Goal: Information Seeking & Learning: Learn about a topic

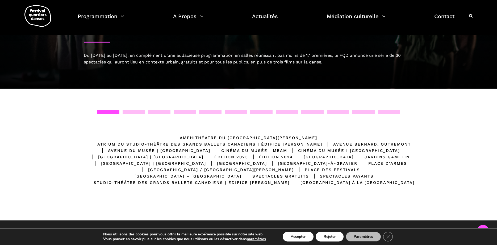
scroll to position [3, 0]
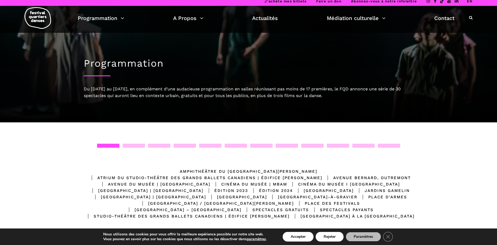
click at [134, 146] on div at bounding box center [134, 145] width 22 height 4
click at [164, 143] on div at bounding box center [159, 145] width 22 height 4
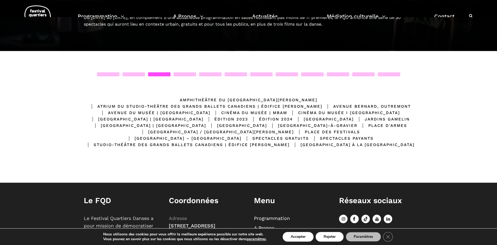
scroll to position [85, 0]
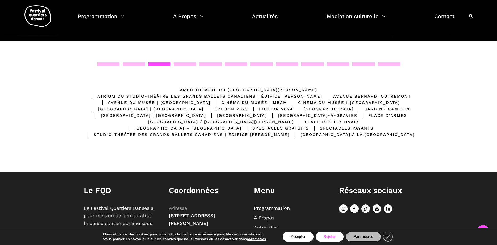
click at [333, 236] on button "Rejeter" at bounding box center [330, 237] width 28 height 10
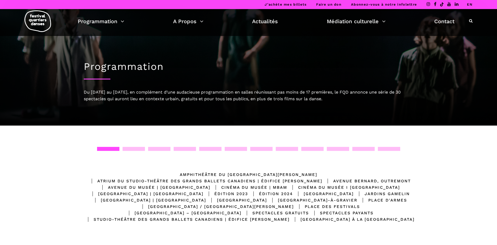
click at [188, 148] on div at bounding box center [185, 149] width 22 height 4
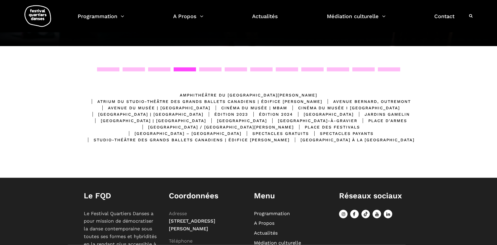
scroll to position [81, 0]
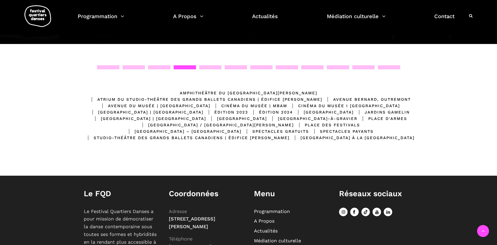
click at [276, 131] on div "Spectacles gratuits" at bounding box center [276, 131] width 68 height 6
click at [280, 132] on div "Spectacles gratuits" at bounding box center [276, 131] width 68 height 6
click at [108, 65] on div at bounding box center [108, 67] width 22 height 4
click at [306, 130] on div "Spectacles gratuits" at bounding box center [276, 131] width 68 height 6
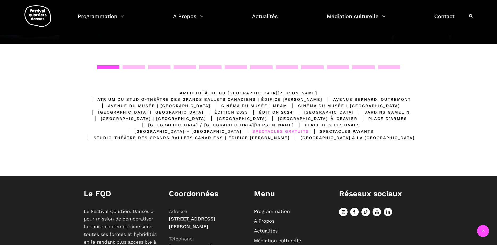
click at [301, 131] on div "Spectacles gratuits" at bounding box center [276, 131] width 68 height 6
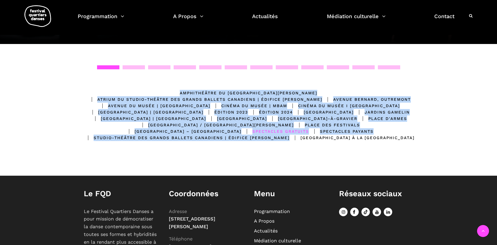
click at [301, 131] on div "Spectacles gratuits" at bounding box center [276, 131] width 68 height 6
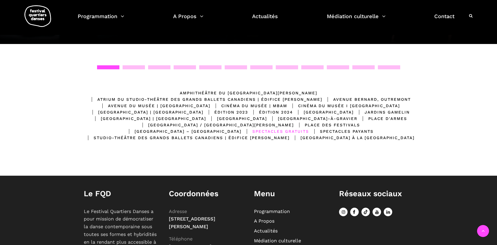
click at [250, 162] on div "Emplacements Amphithéâtre du Musée McCord Stewart Atrium du Studio-Théâtre des …" at bounding box center [249, 116] width 341 height 102
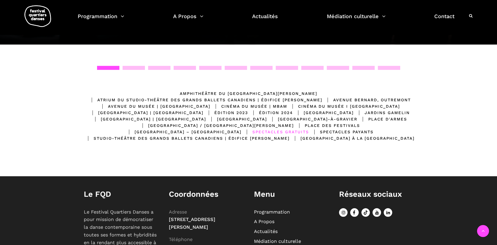
scroll to position [0, 0]
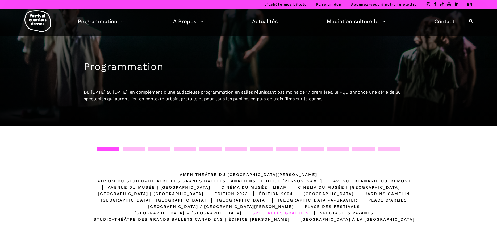
click at [261, 150] on div at bounding box center [261, 149] width 22 height 4
click at [332, 146] on div "Emplacements Amphithéâtre du Musée McCord Stewart Atrium du Studio-Théâtre des …" at bounding box center [248, 190] width 497 height 131
click at [335, 148] on div at bounding box center [338, 149] width 22 height 4
click at [390, 149] on div at bounding box center [389, 149] width 22 height 4
click at [309, 211] on div "Spectacles gratuits" at bounding box center [276, 212] width 68 height 6
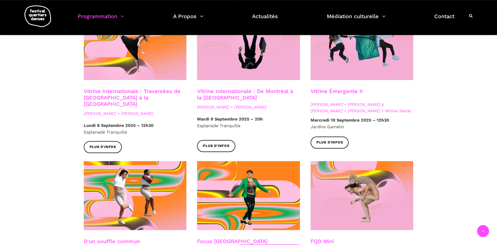
scroll to position [434, 0]
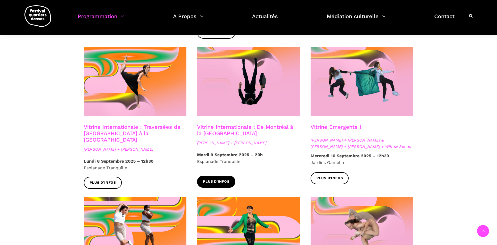
click at [220, 180] on link "Plus d'infos" at bounding box center [216, 181] width 38 height 12
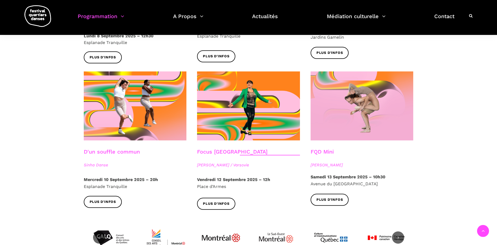
scroll to position [570, 0]
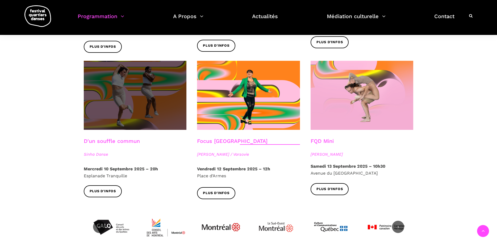
click at [150, 96] on span at bounding box center [135, 95] width 103 height 69
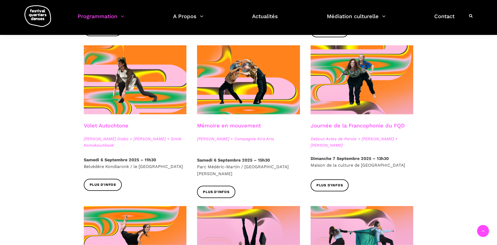
scroll to position [271, 0]
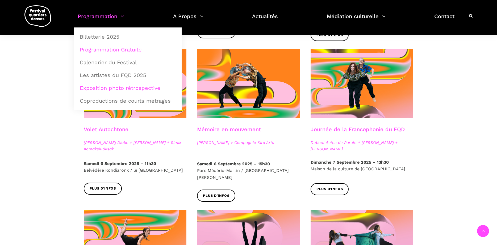
click at [116, 86] on link "Exposition photo rétrospective" at bounding box center [128, 88] width 102 height 12
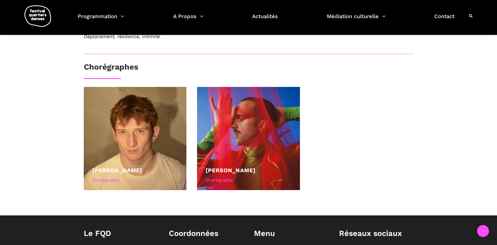
scroll to position [109, 0]
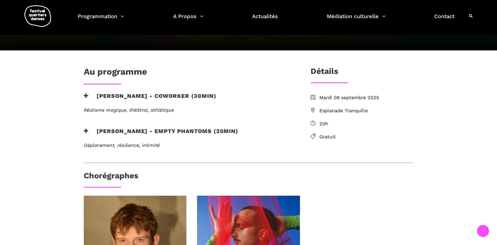
click at [344, 112] on span "Esplanade Tranquille" at bounding box center [367, 111] width 94 height 8
click at [336, 110] on span "Esplanade Tranquille" at bounding box center [367, 111] width 94 height 8
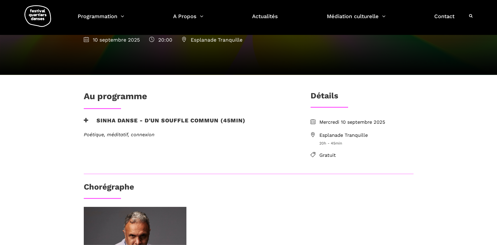
scroll to position [54, 0]
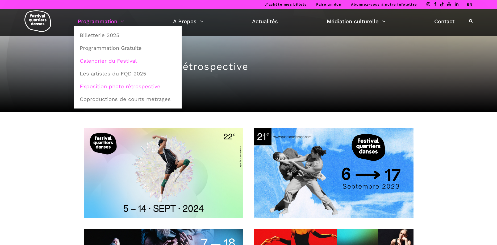
click at [104, 62] on link "Calendrier du Festival" at bounding box center [128, 61] width 102 height 12
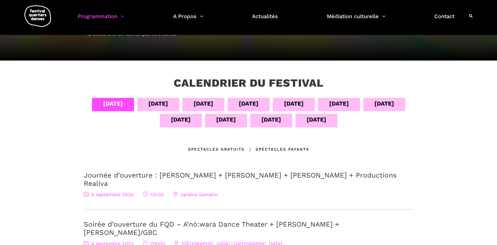
scroll to position [54, 0]
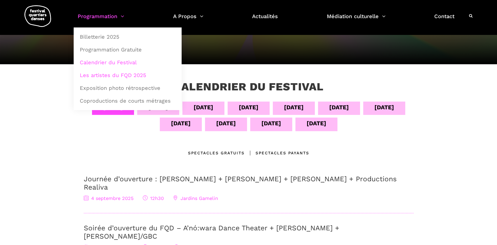
click at [112, 75] on link "Les artistes du FQD 2025" at bounding box center [128, 75] width 102 height 12
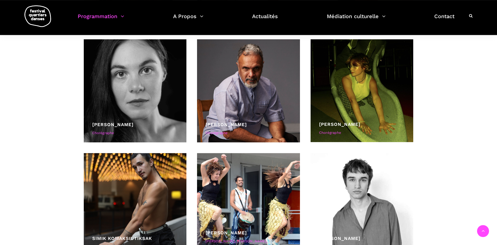
scroll to position [2172, 0]
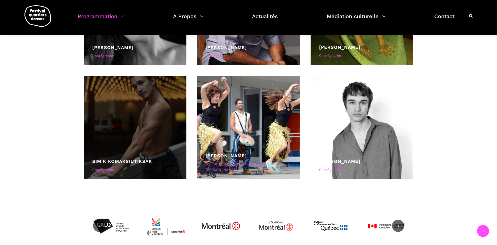
click at [143, 157] on div at bounding box center [135, 127] width 103 height 103
click at [130, 161] on link "Simik Komaksiutiksak" at bounding box center [122, 160] width 60 height 5
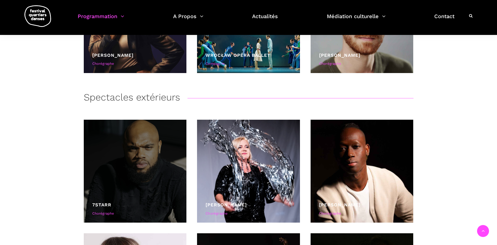
scroll to position [1222, 0]
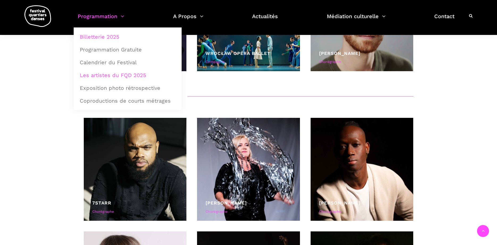
click at [110, 39] on link "Billetterie 2025" at bounding box center [128, 37] width 102 height 12
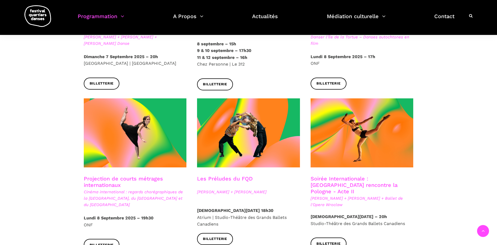
scroll to position [389, 0]
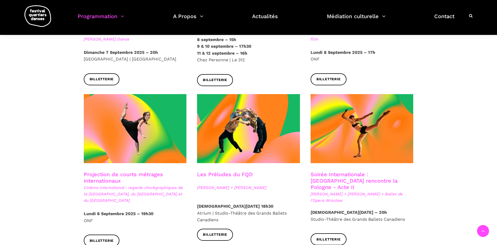
click at [106, 176] on h3 "Projection de courts métrages internationaux" at bounding box center [135, 177] width 103 height 13
click at [103, 238] on span "Billetterie" at bounding box center [102, 241] width 24 height 6
